Goal: Information Seeking & Learning: Learn about a topic

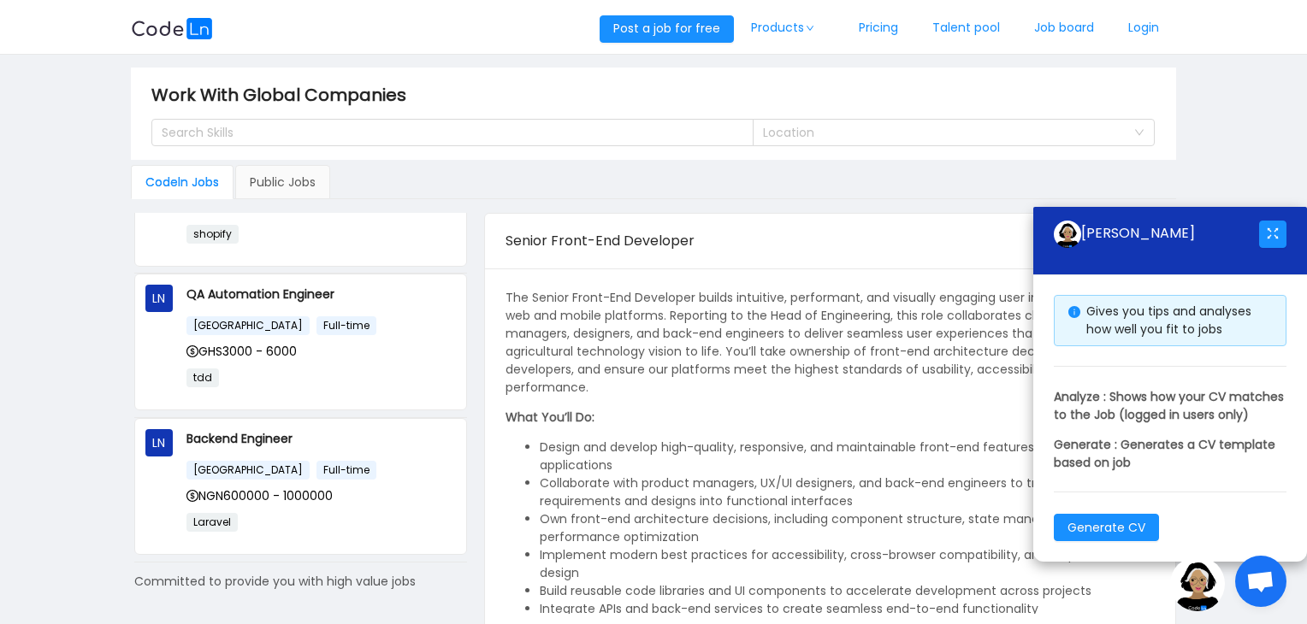
scroll to position [1133, 0]
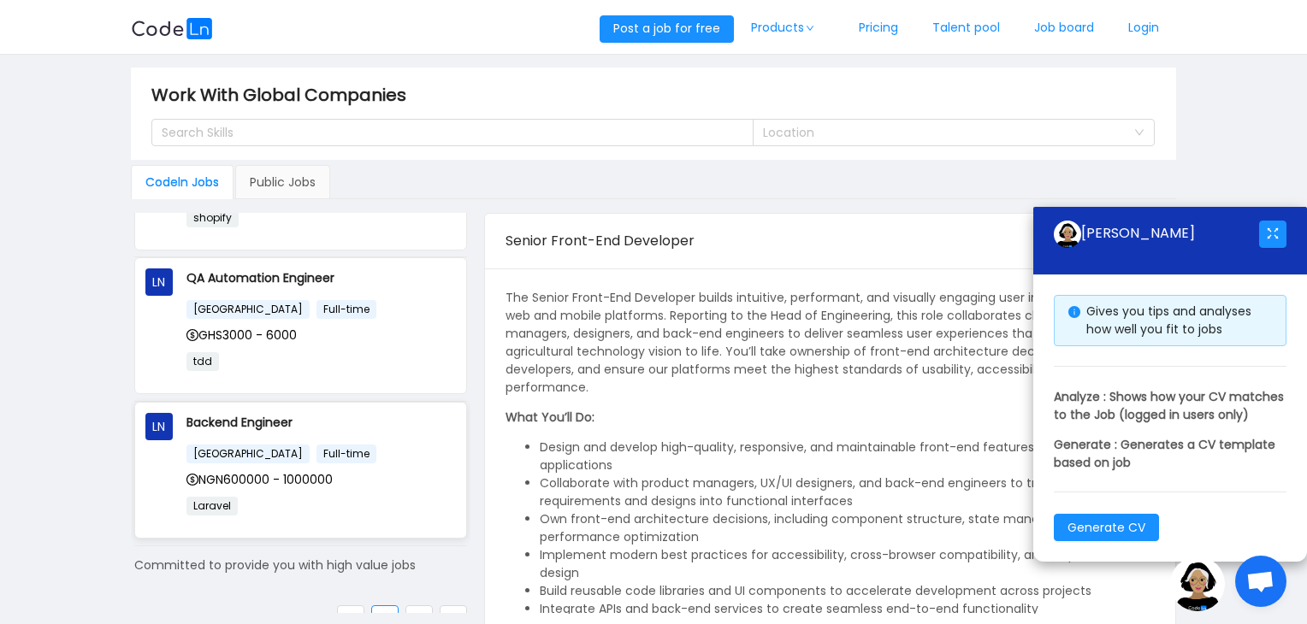
click at [237, 413] on p "Backend Engineer" at bounding box center [320, 422] width 269 height 19
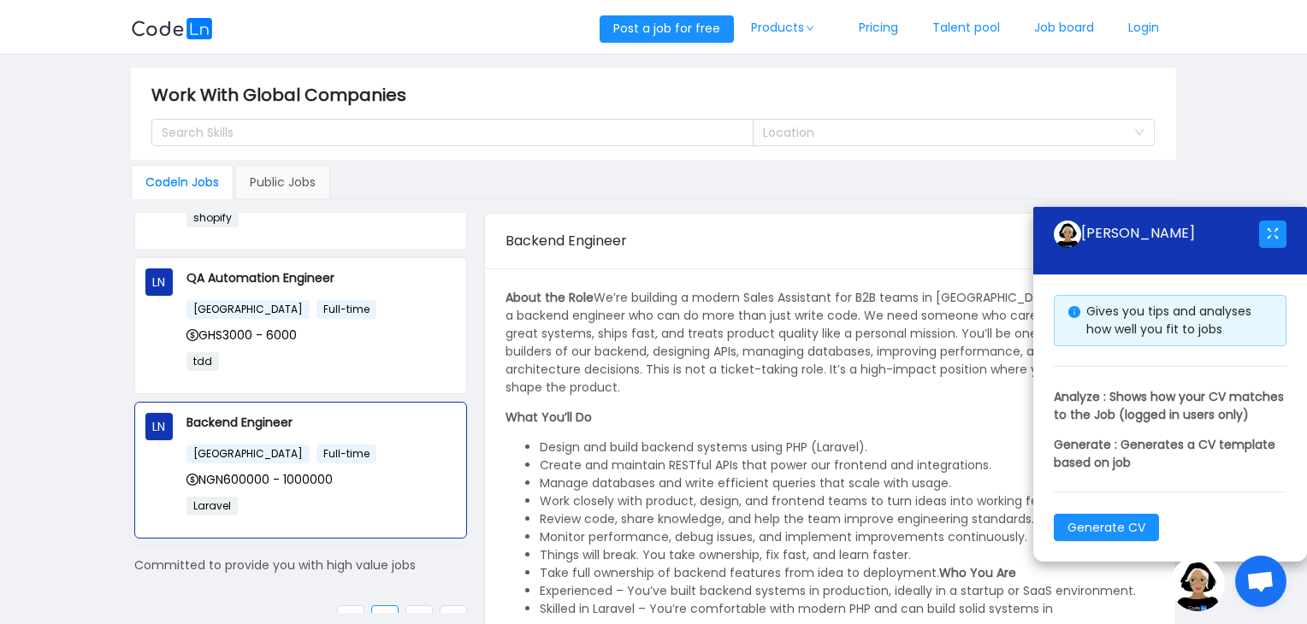
click at [889, 401] on div "About the Role We’re building a modern Sales Assistant for B2B teams in [GEOGRA…" at bounding box center [831, 516] width 650 height 455
click at [1269, 221] on button "button" at bounding box center [1272, 234] width 27 height 27
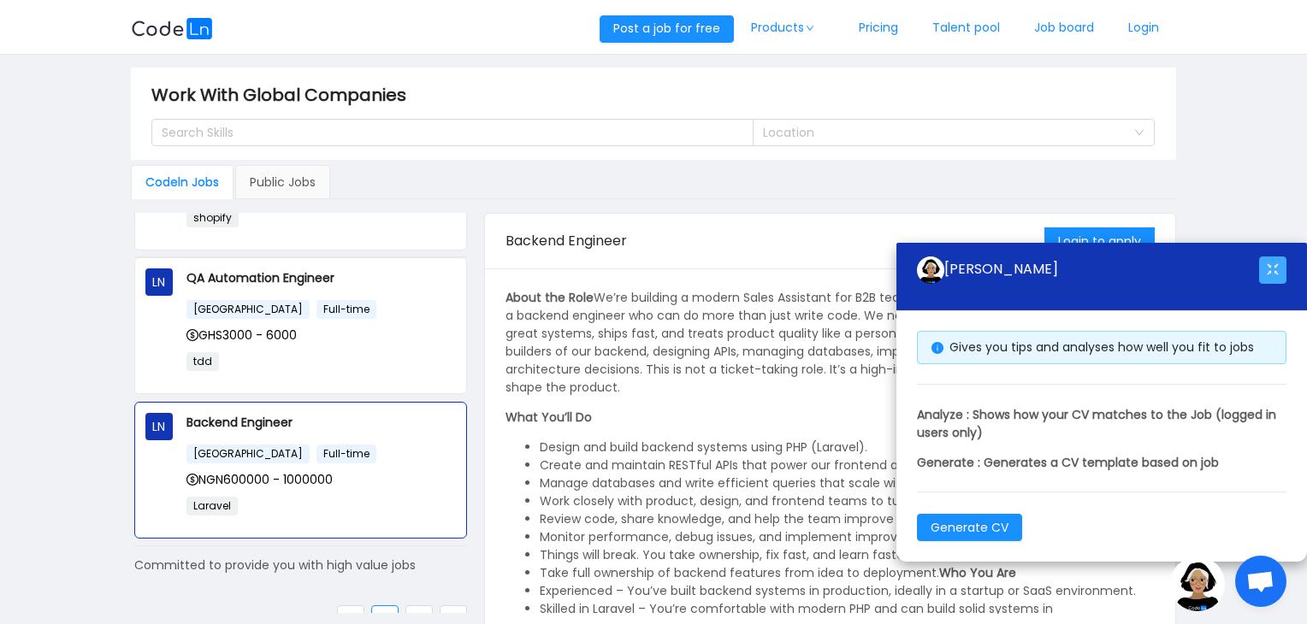
click at [1272, 278] on button "button" at bounding box center [1272, 270] width 27 height 27
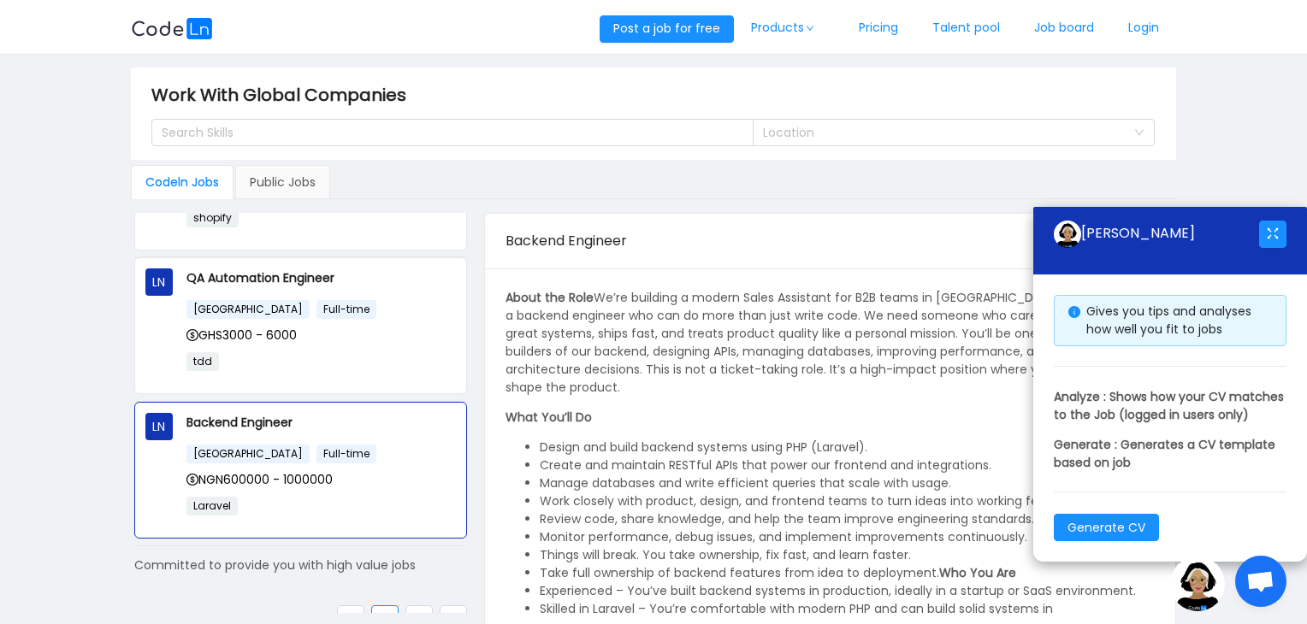
click at [1255, 577] on span "Open chat" at bounding box center [1260, 583] width 28 height 24
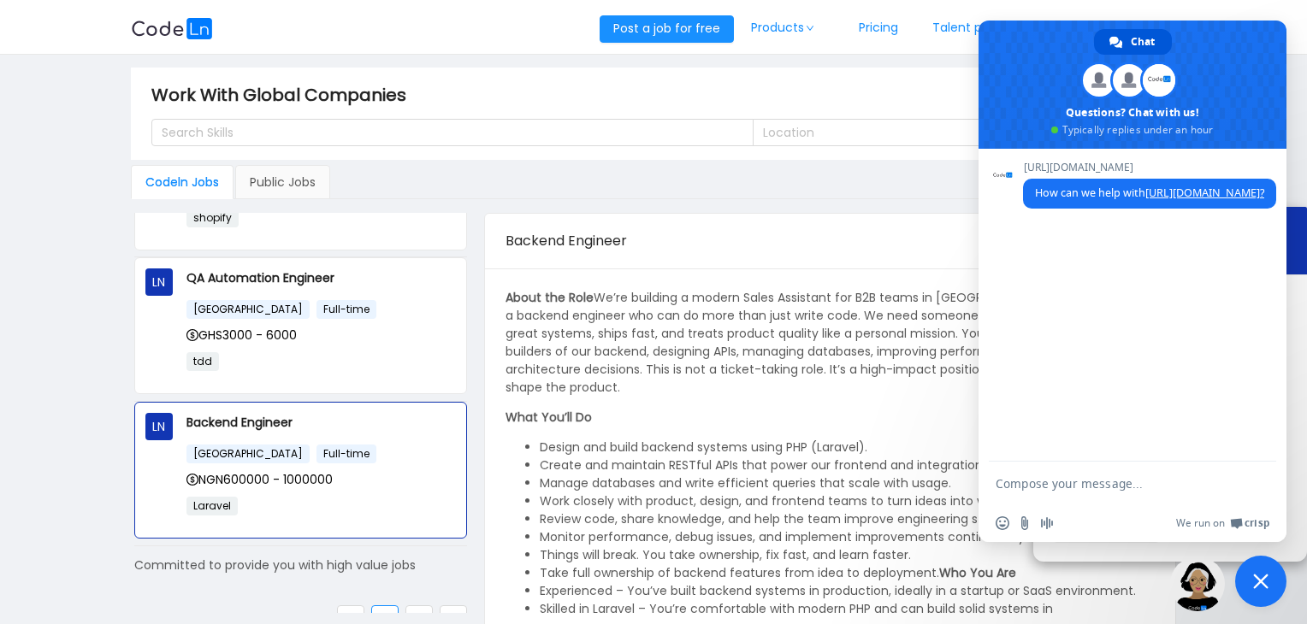
click at [1259, 574] on span "Close chat" at bounding box center [1260, 581] width 15 height 15
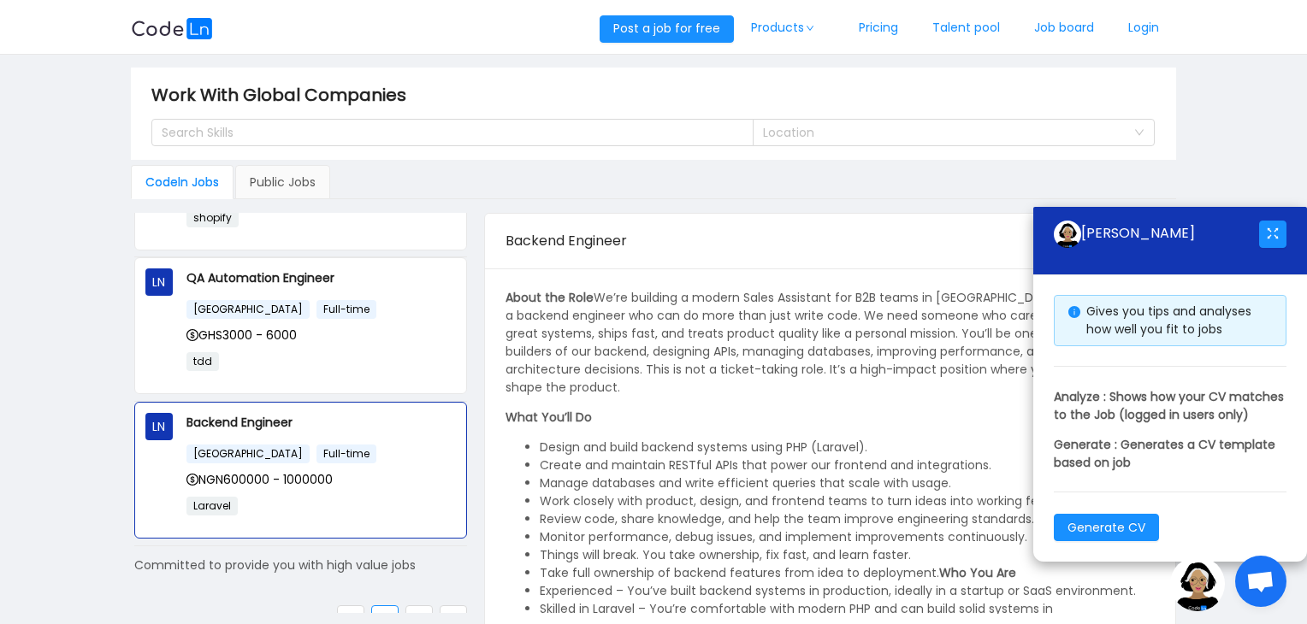
click at [1204, 588] on img at bounding box center [1197, 584] width 55 height 55
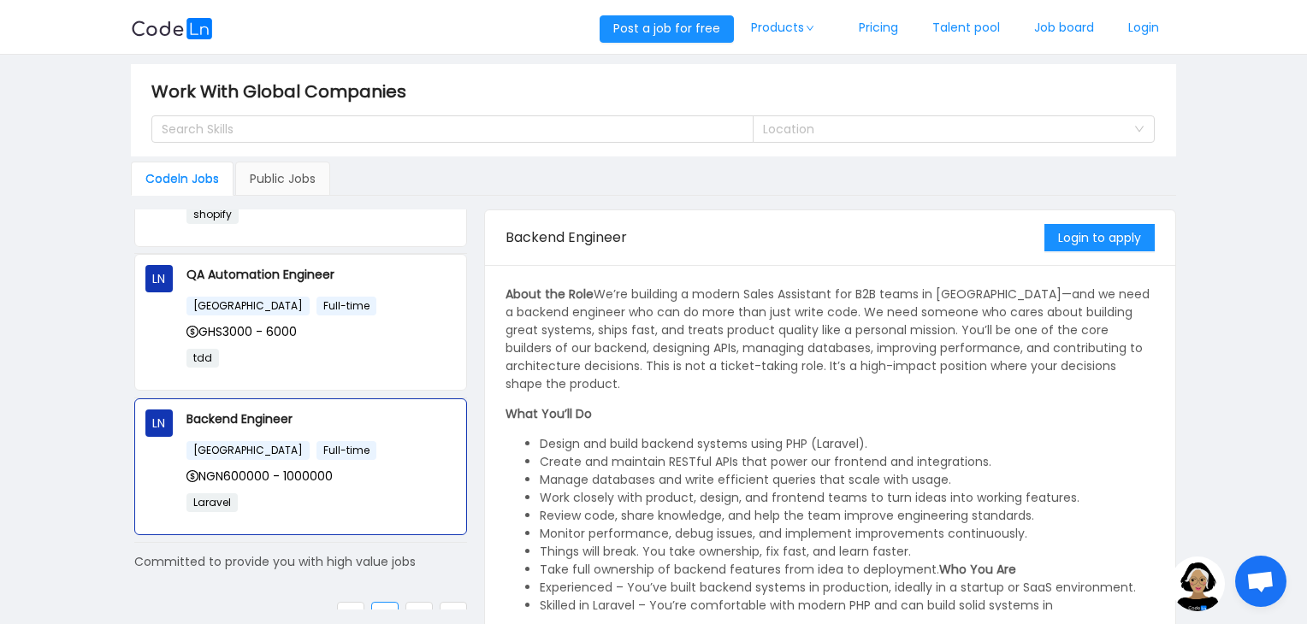
scroll to position [0, 0]
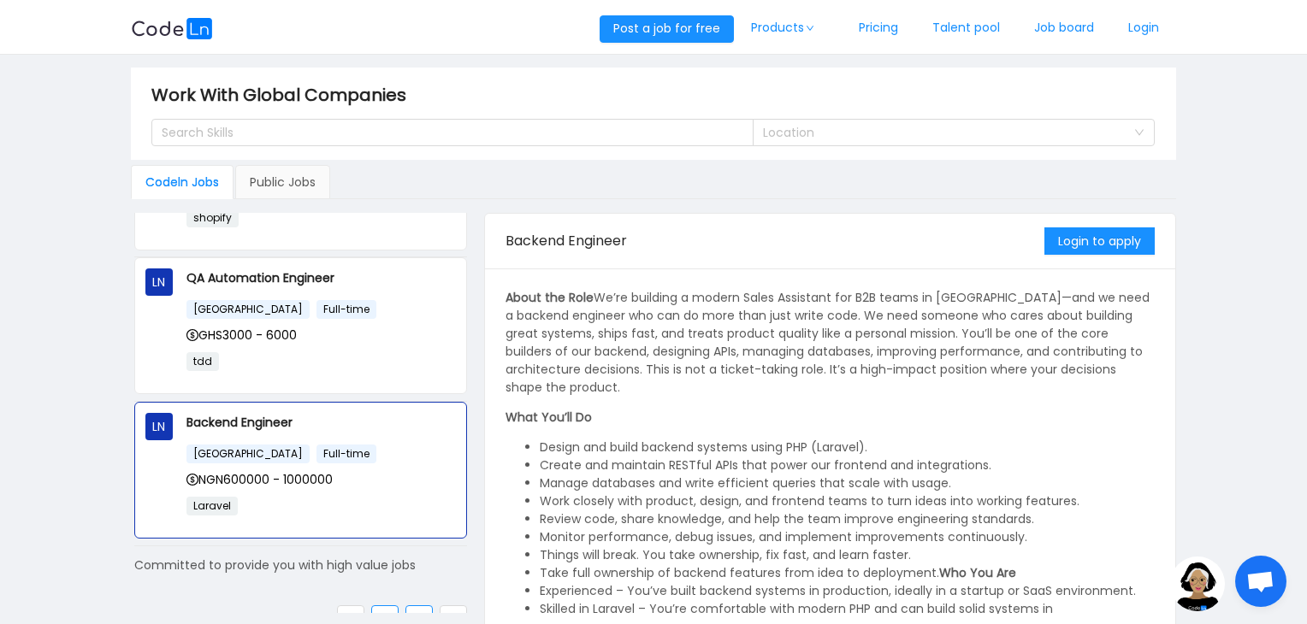
click at [414, 606] on link "2" at bounding box center [419, 619] width 26 height 26
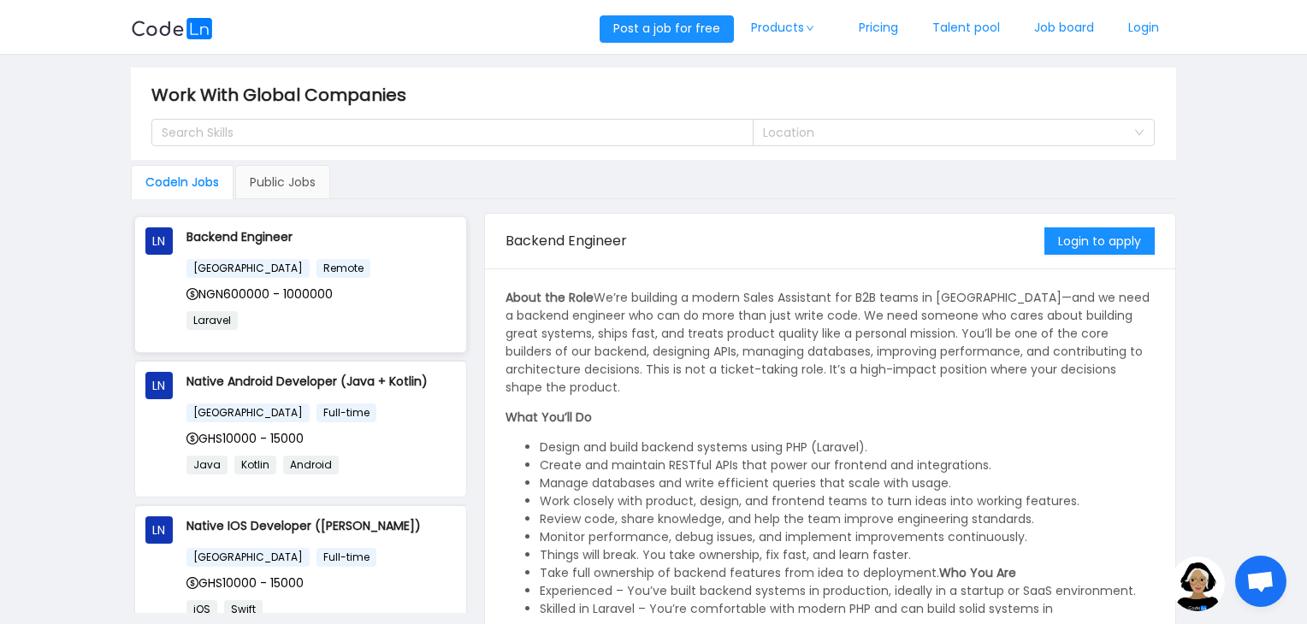
click at [318, 301] on div "NGN600000 - 1000000" at bounding box center [320, 294] width 269 height 19
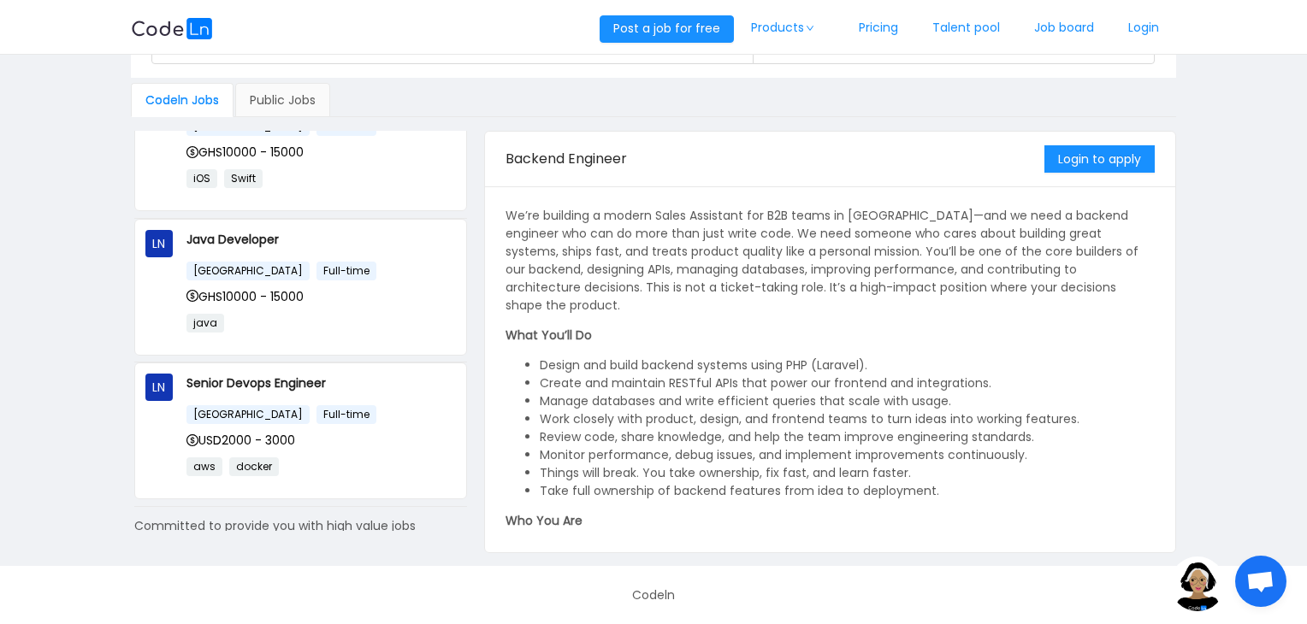
scroll to position [404, 0]
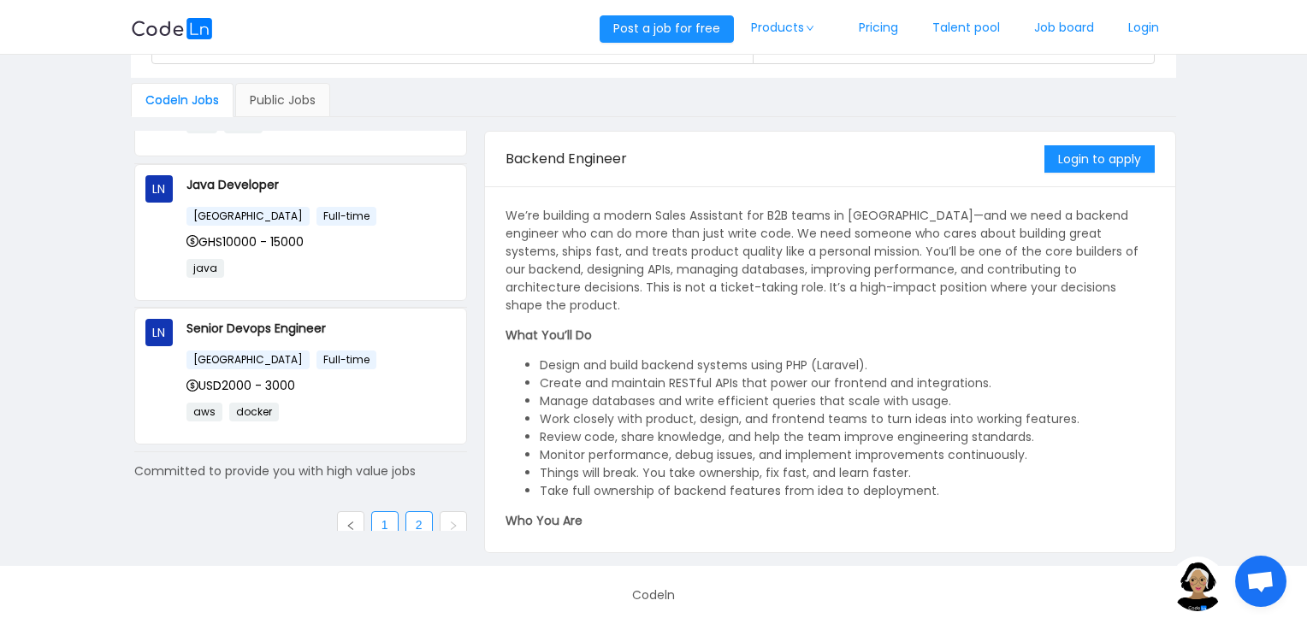
click at [372, 513] on link "1" at bounding box center [385, 525] width 26 height 26
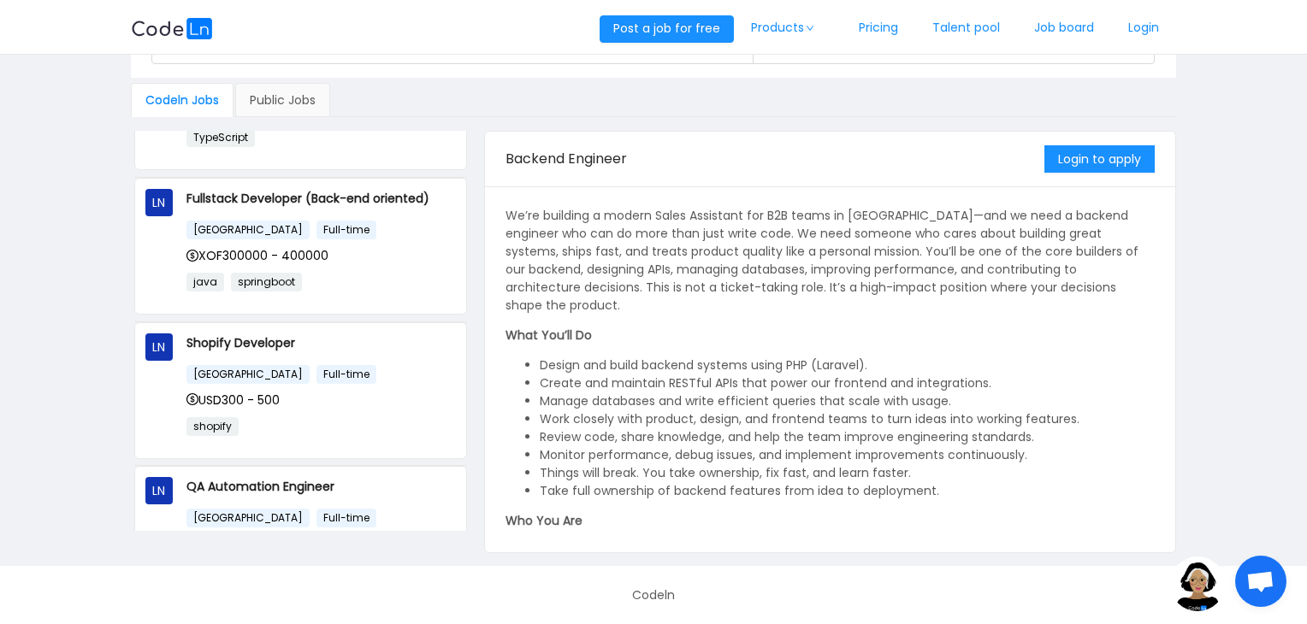
scroll to position [838, 0]
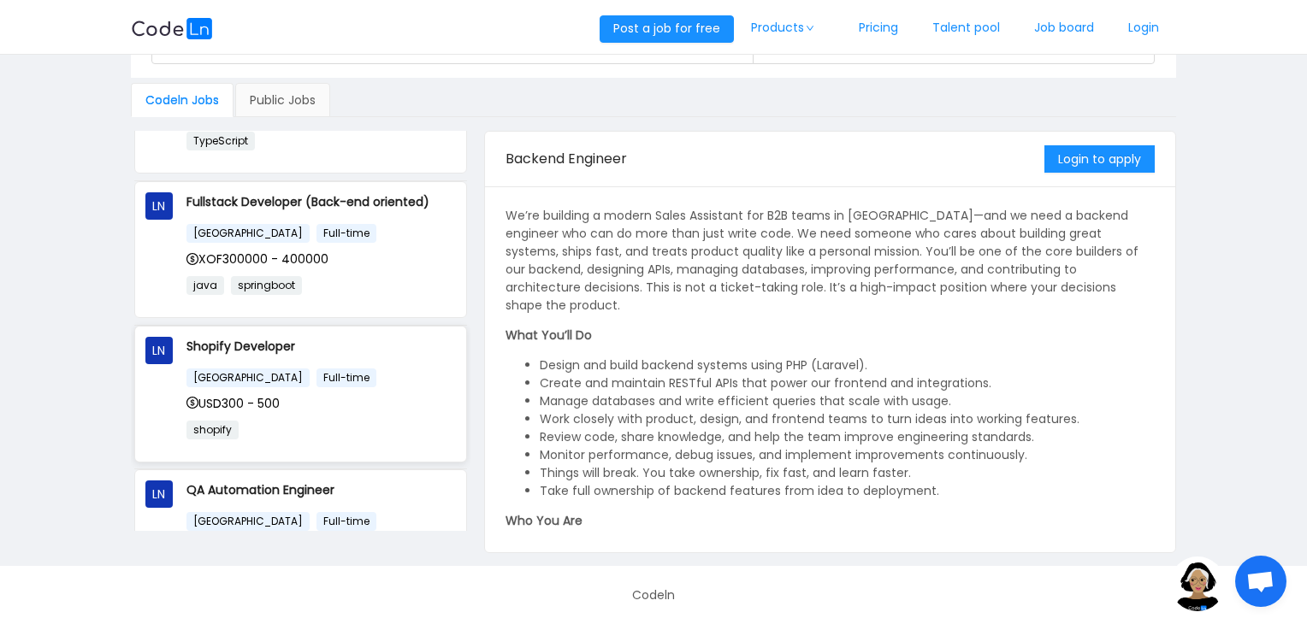
click at [240, 373] on div "[GEOGRAPHIC_DATA] Full-time USD300 - 500 shopify" at bounding box center [320, 410] width 269 height 84
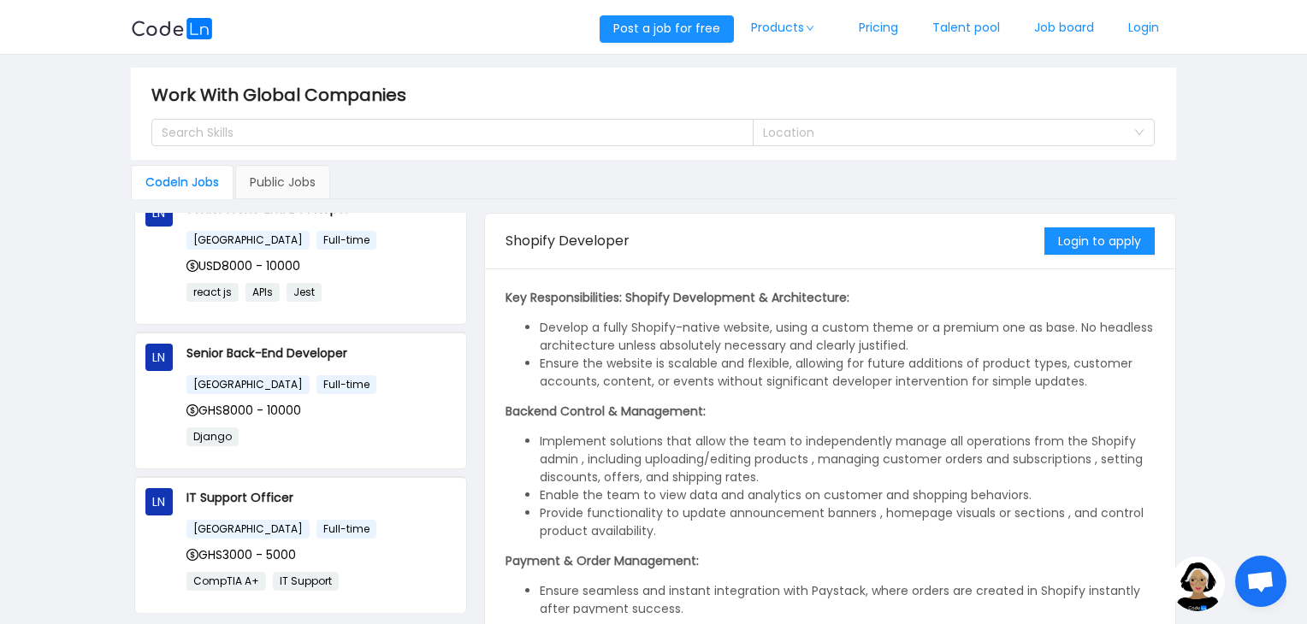
scroll to position [0, 0]
